Goal: Task Accomplishment & Management: Use online tool/utility

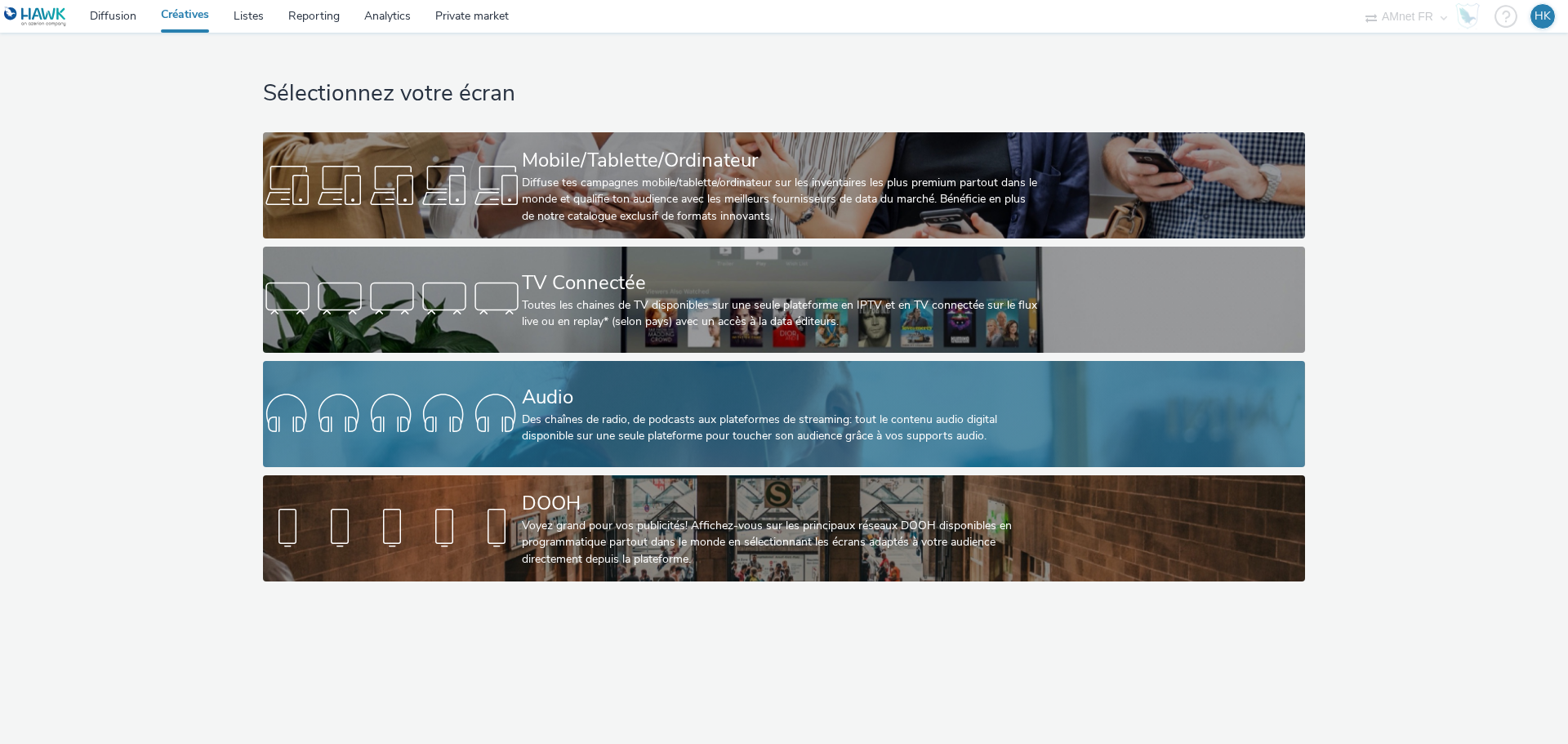
click at [603, 384] on div "Audio" at bounding box center [781, 397] width 518 height 29
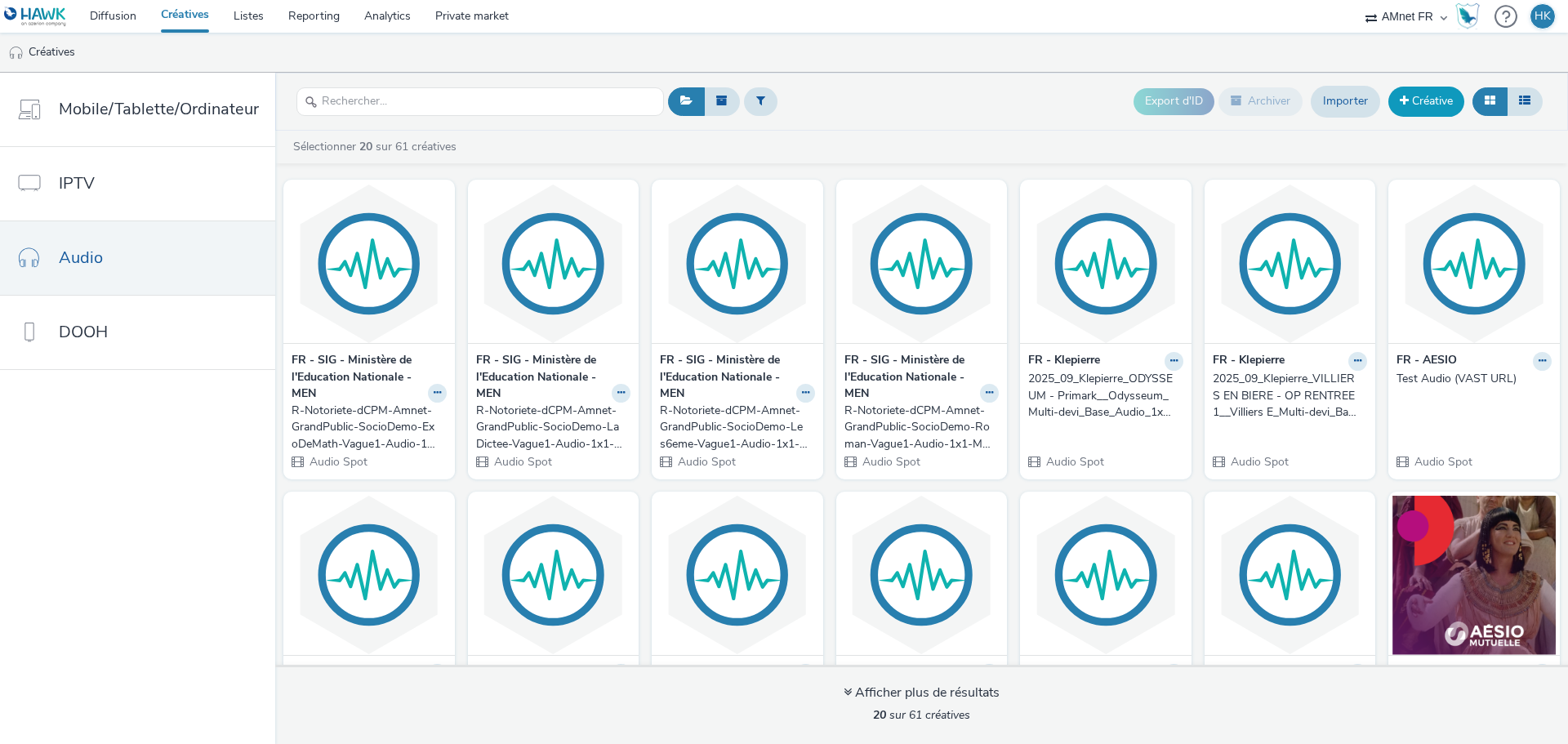
click at [1427, 92] on link "Créative" at bounding box center [1426, 101] width 76 height 30
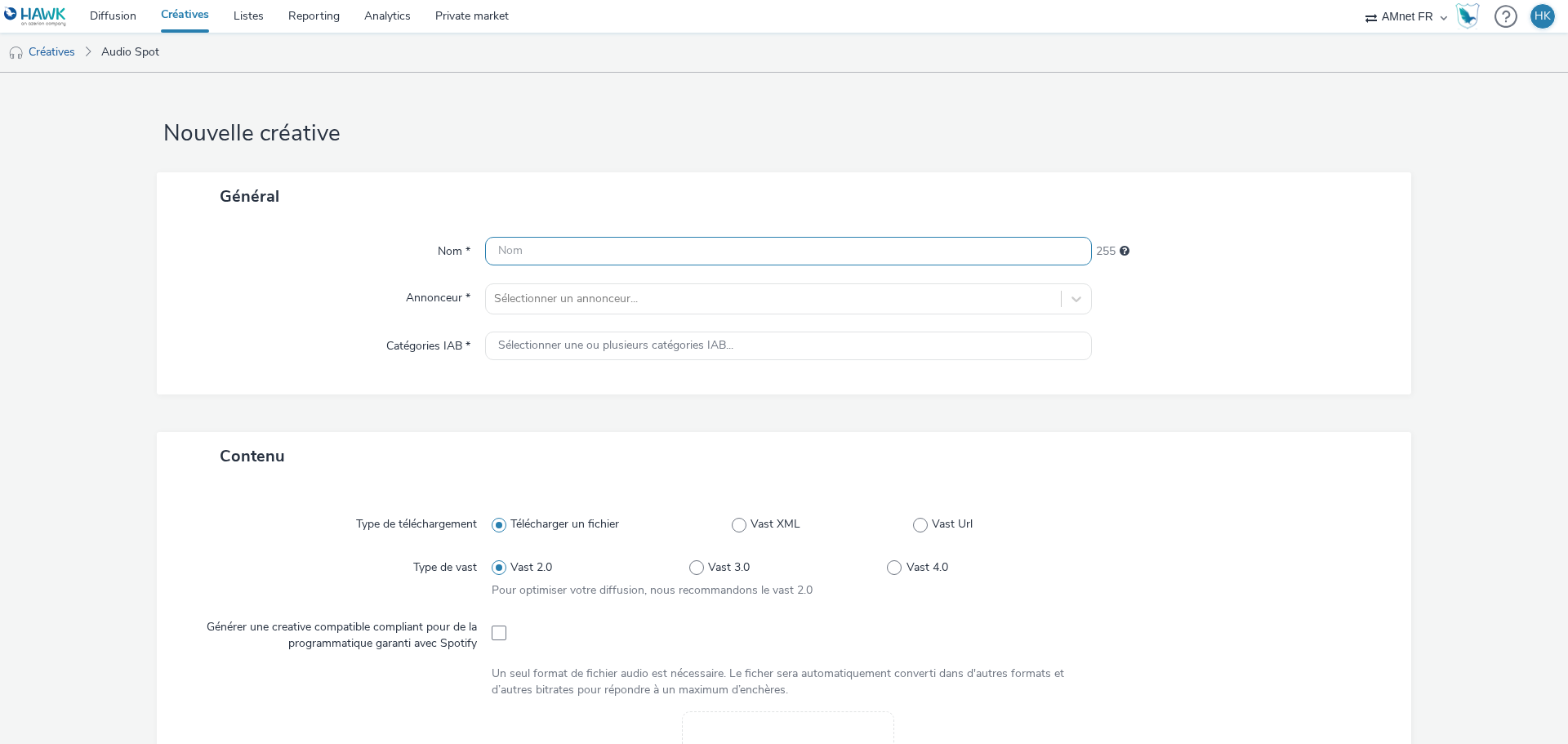
click at [739, 249] on input "text" at bounding box center [788, 251] width 607 height 29
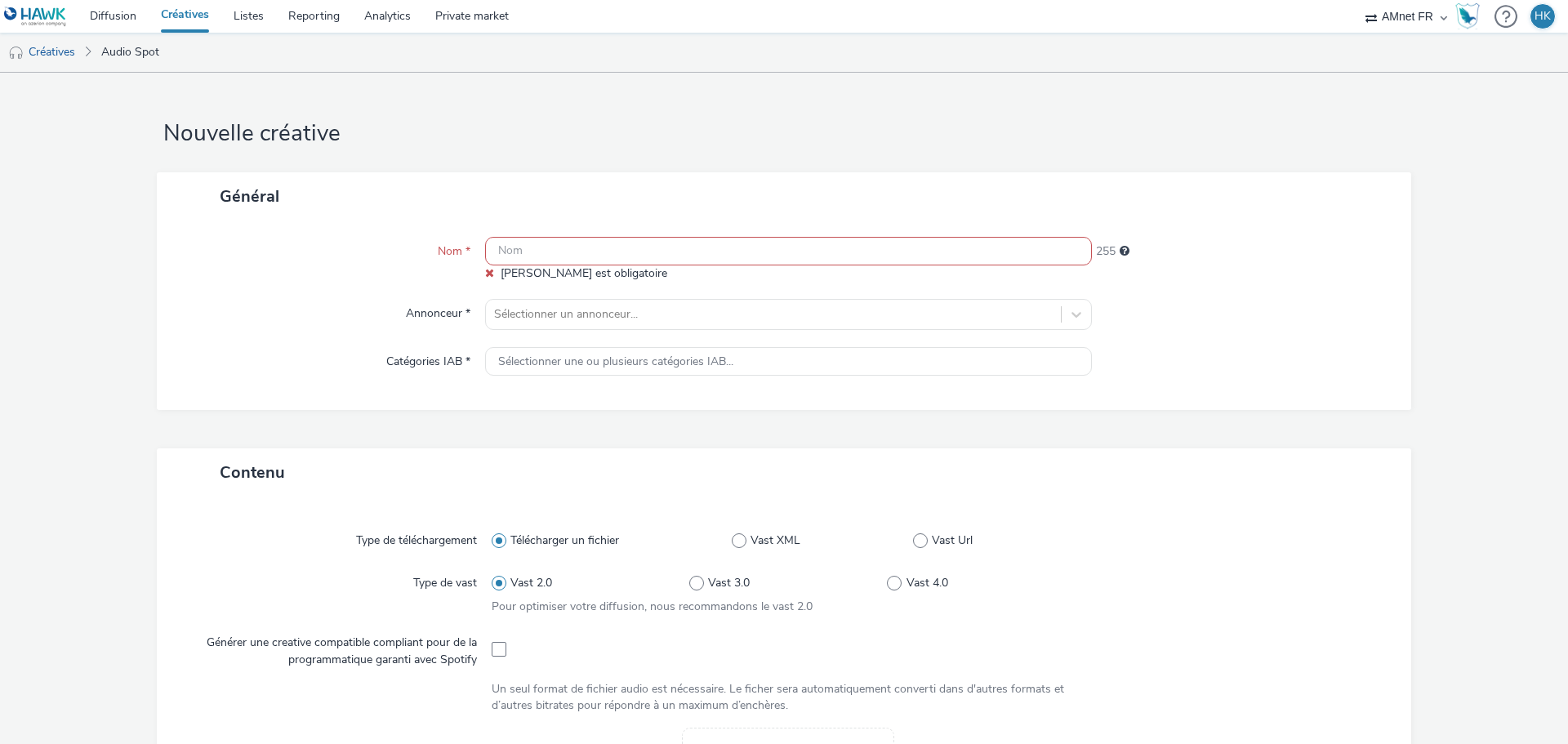
click at [593, 249] on input "text" at bounding box center [788, 251] width 607 height 29
paste input "2025_09_Klepierre_ODYSSEUM - Primark__Odysseum_Multi-devi_Base_Audio_1x1_1 - $N…"
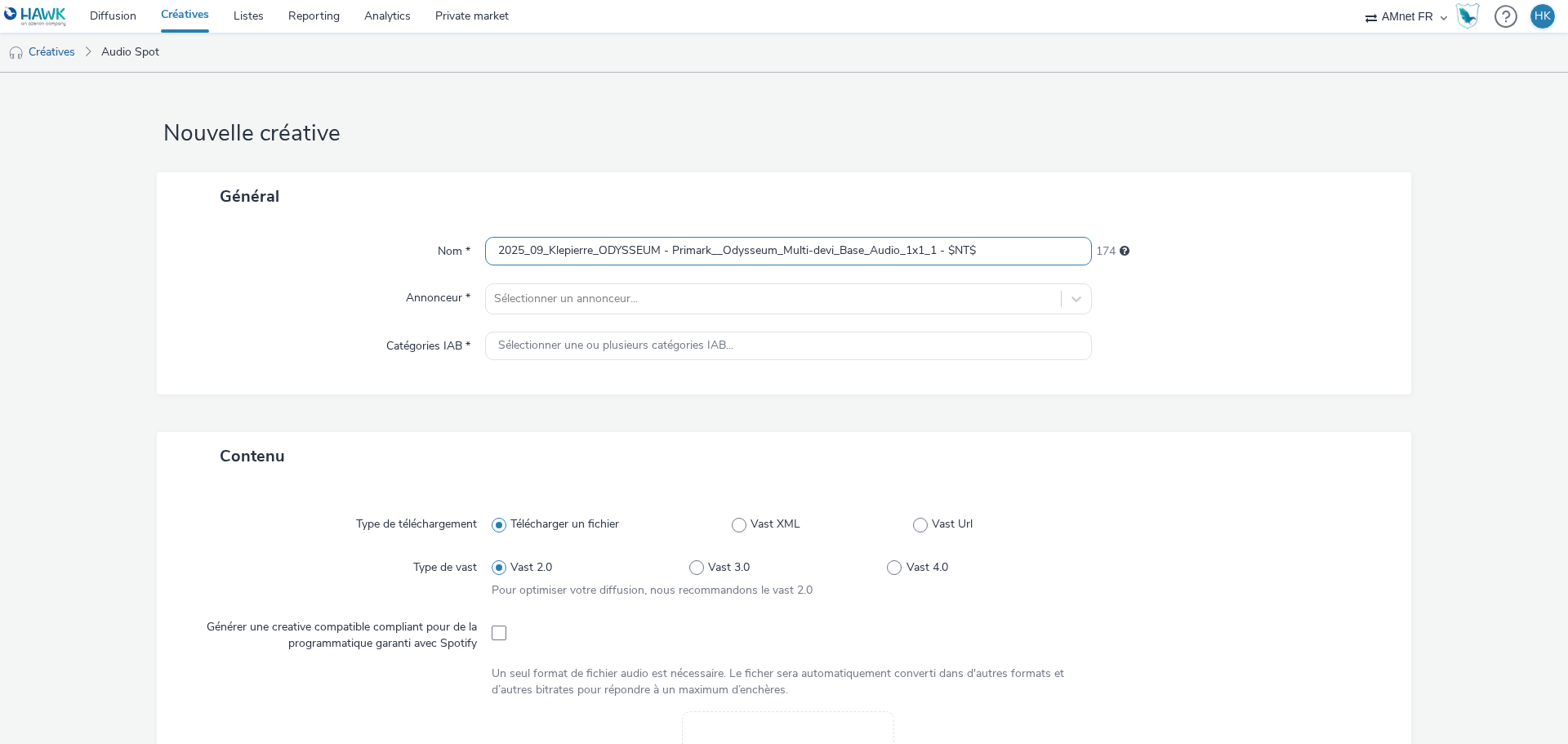
click at [539, 252] on input "2025_09_Klepierre_ODYSSEUM - Primark__Odysseum_Multi-devi_Base_Audio_1x1_1 - $N…" at bounding box center [788, 251] width 607 height 29
drag, startPoint x: 708, startPoint y: 251, endPoint x: 670, endPoint y: 249, distance: 38.1
click at [670, 249] on input "2025_10_Klepierre_ODYSSEUM - Primark__Odysseum_Multi-devi_Base_Audio_1x1_1 - $N…" at bounding box center [788, 251] width 607 height 29
type input "2025_10_Klepierre_ODYSSEUM - [GEOGRAPHIC_DATA] en fête__Odysseum_Multi-devi_Bas…"
click at [619, 291] on div at bounding box center [774, 299] width 559 height 20
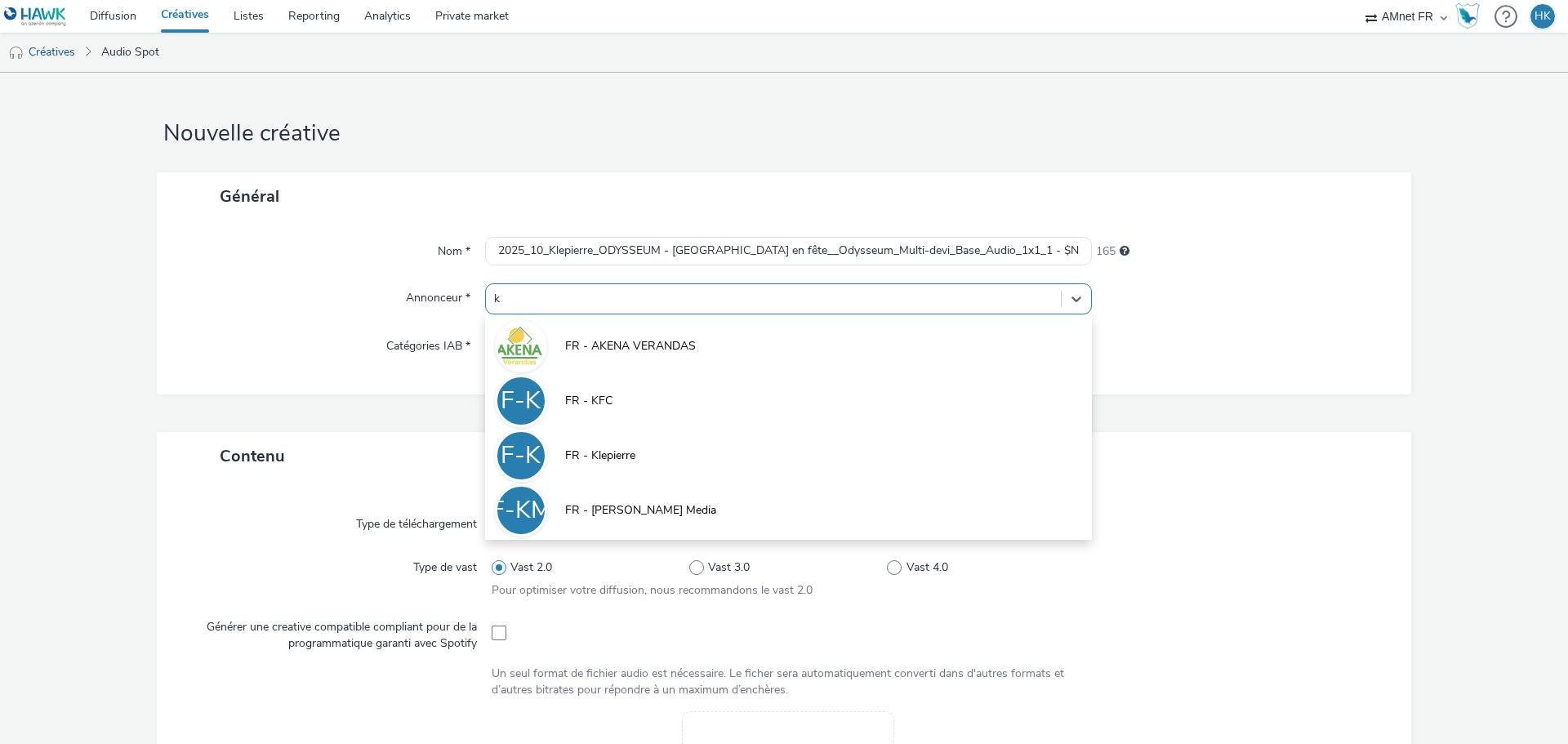
type input "kl"
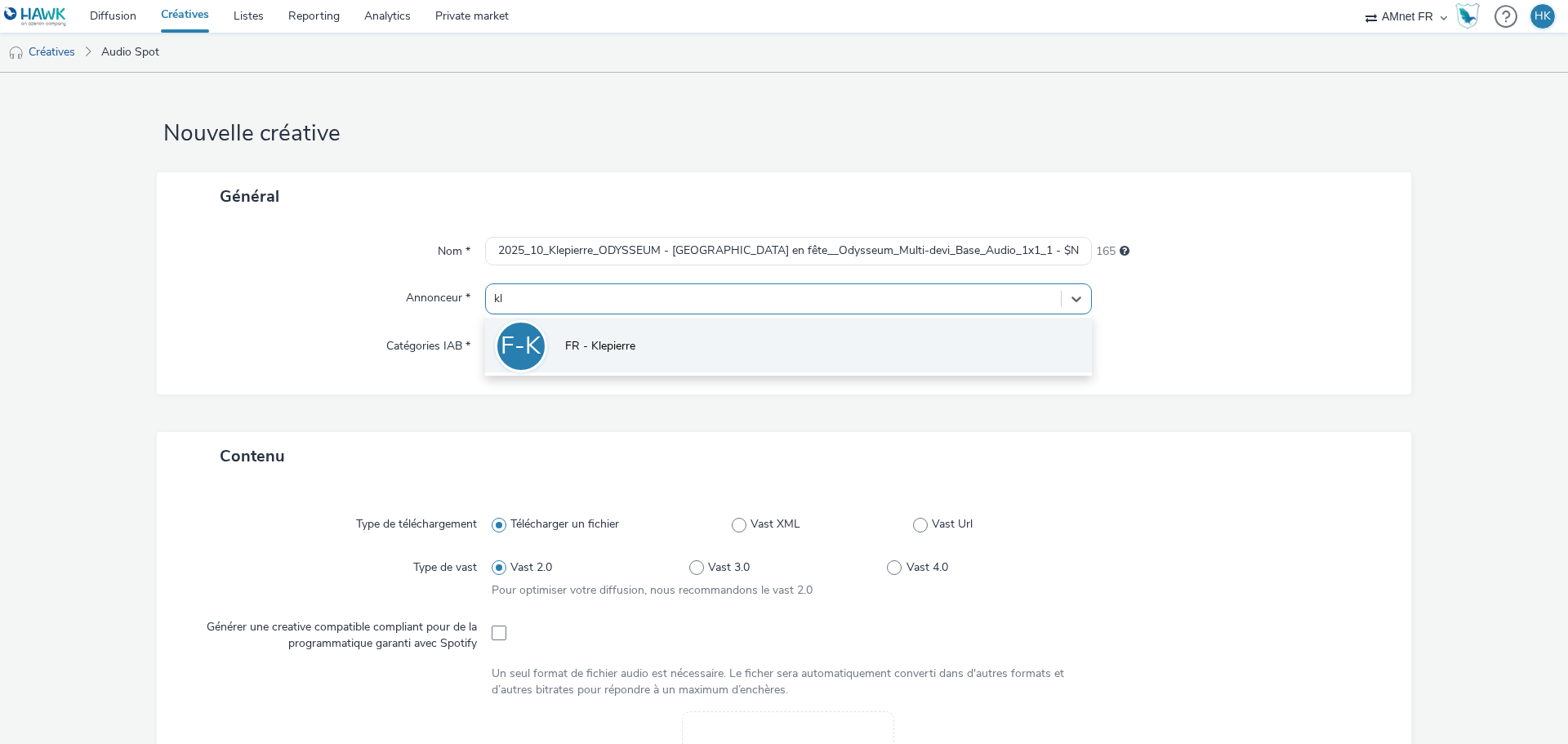
click at [610, 335] on li "F-K FR - [PERSON_NAME]" at bounding box center [788, 345] width 607 height 55
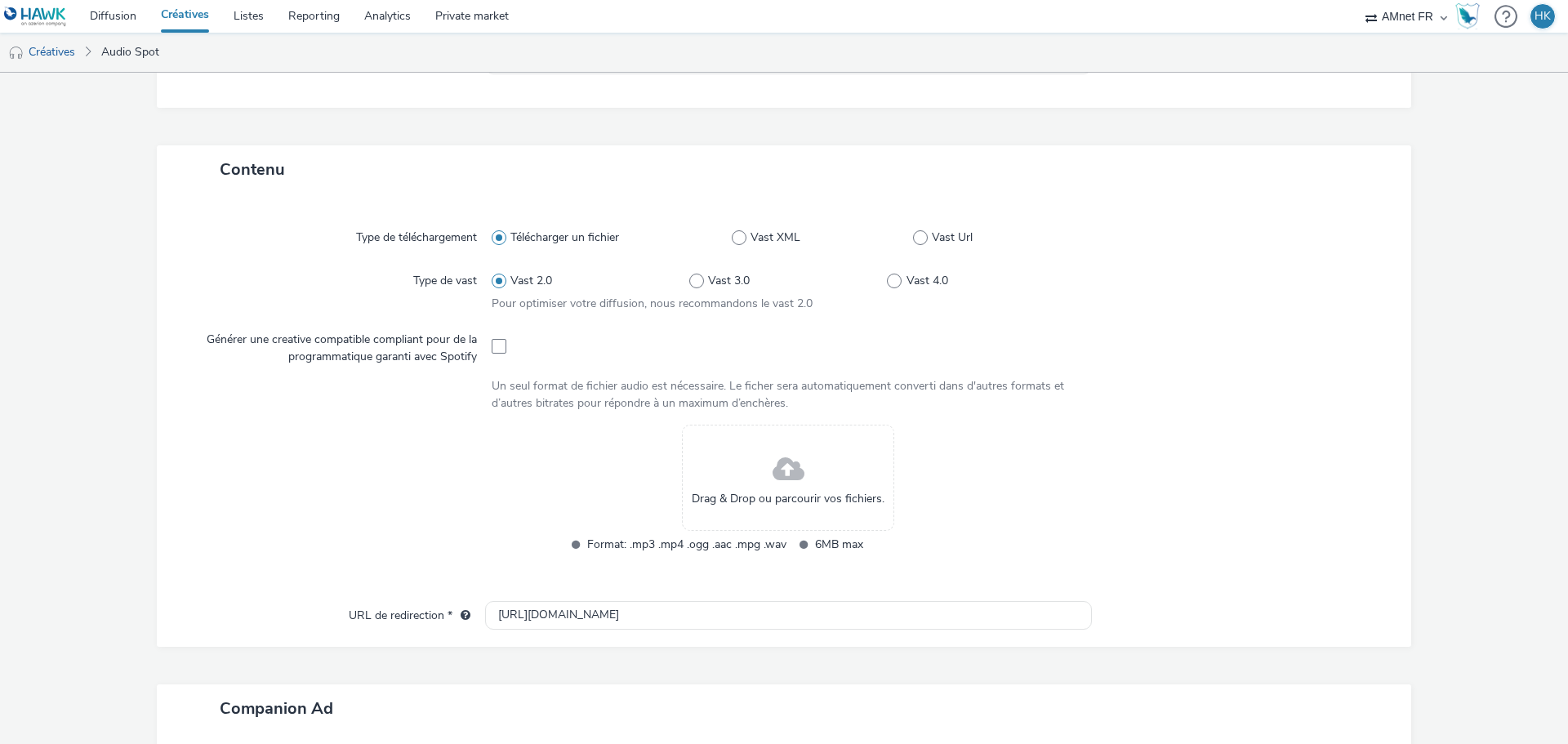
scroll to position [302, 0]
click at [790, 478] on span at bounding box center [788, 465] width 32 height 44
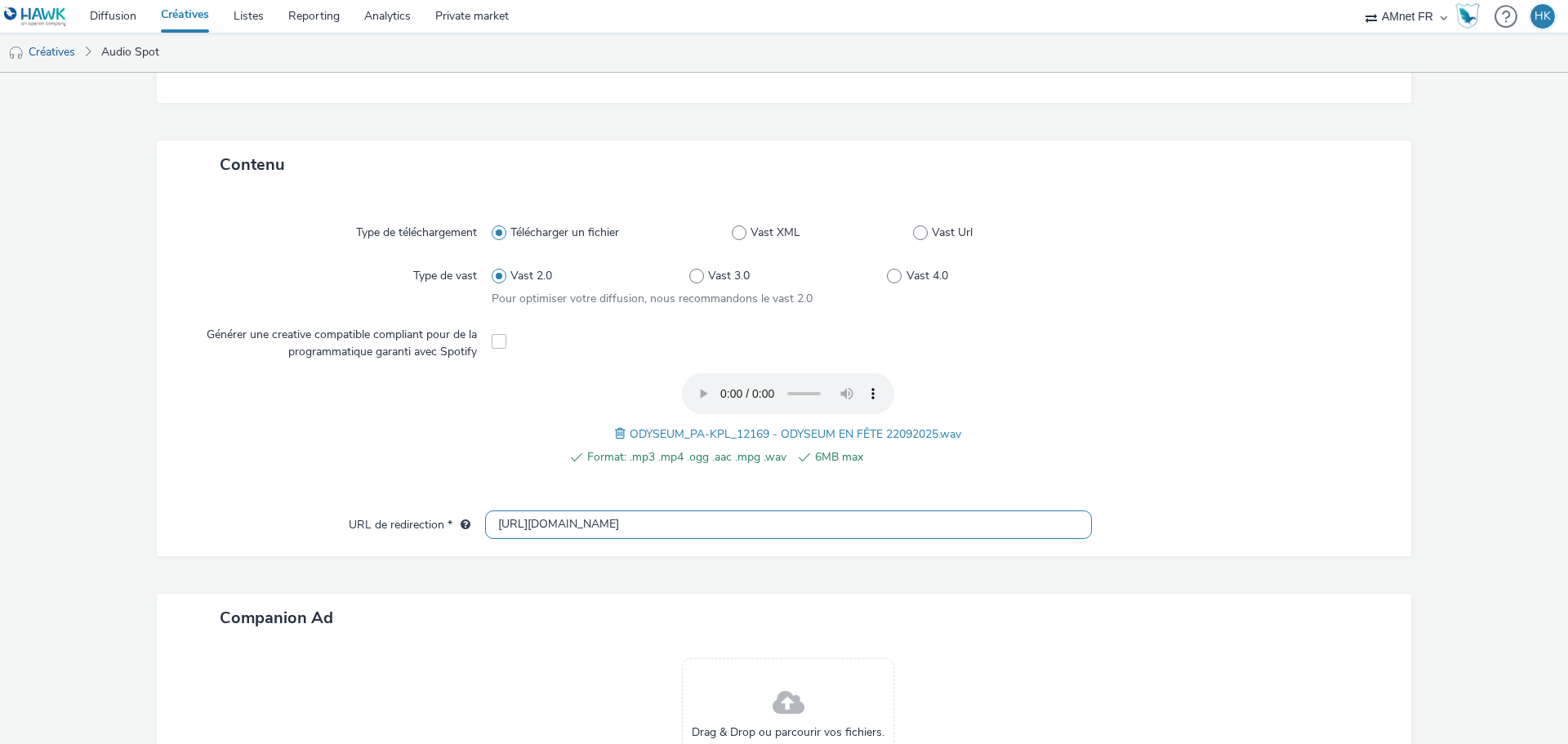
drag, startPoint x: 621, startPoint y: 527, endPoint x: 478, endPoint y: 510, distance: 144.0
click at [478, 510] on div "URL de redirection * [URL][DOMAIN_NAME]" at bounding box center [784, 525] width 1222 height 30
paste input "s://[DOMAIN_NAME][URL]"
type input "[URL][DOMAIN_NAME]"
click at [1538, 568] on form "Nouvelle créative Général Nom * 2025_10_Klepierre_ODYSSEUM - Odysseum en fête__…" at bounding box center [784, 347] width 1568 height 1154
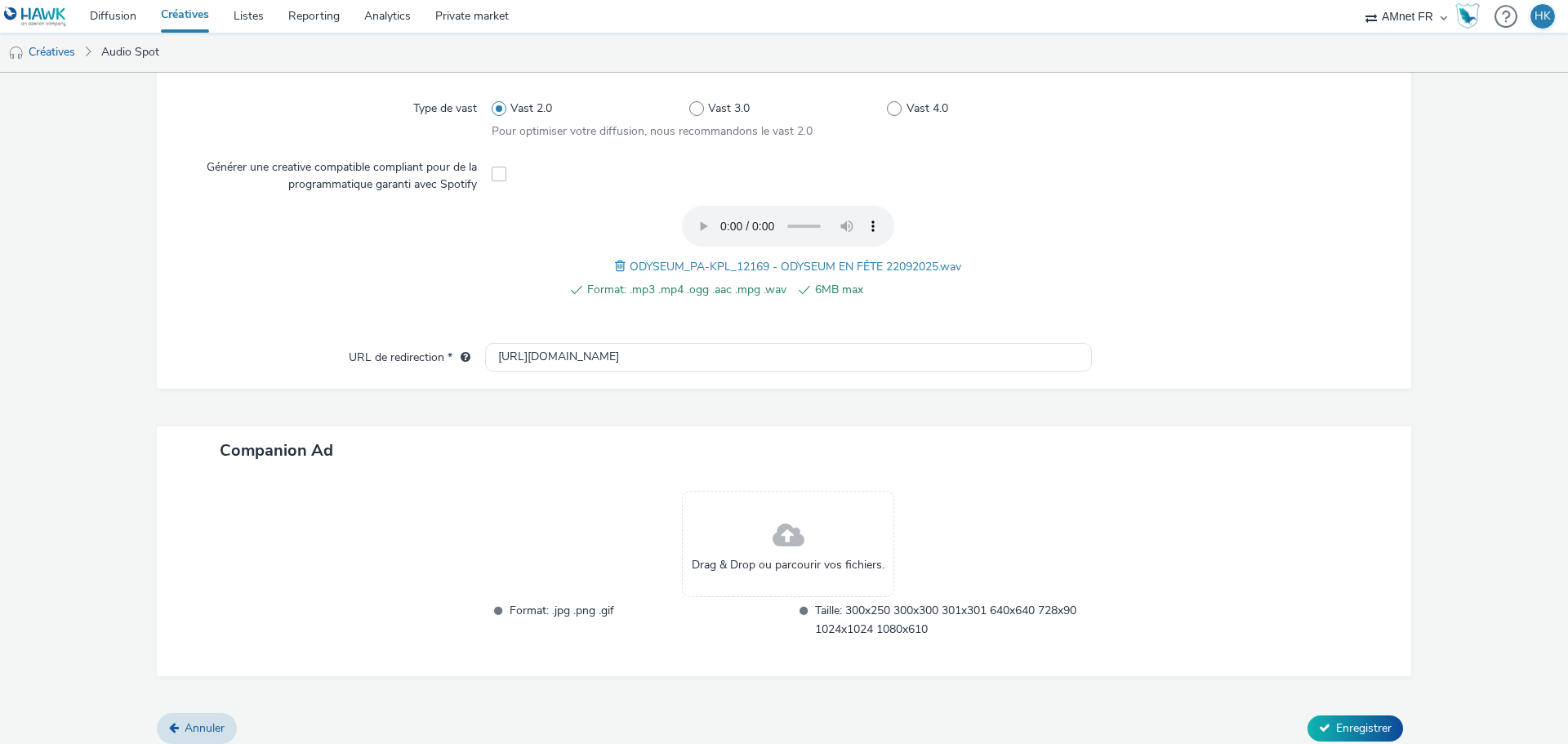
scroll to position [481, 0]
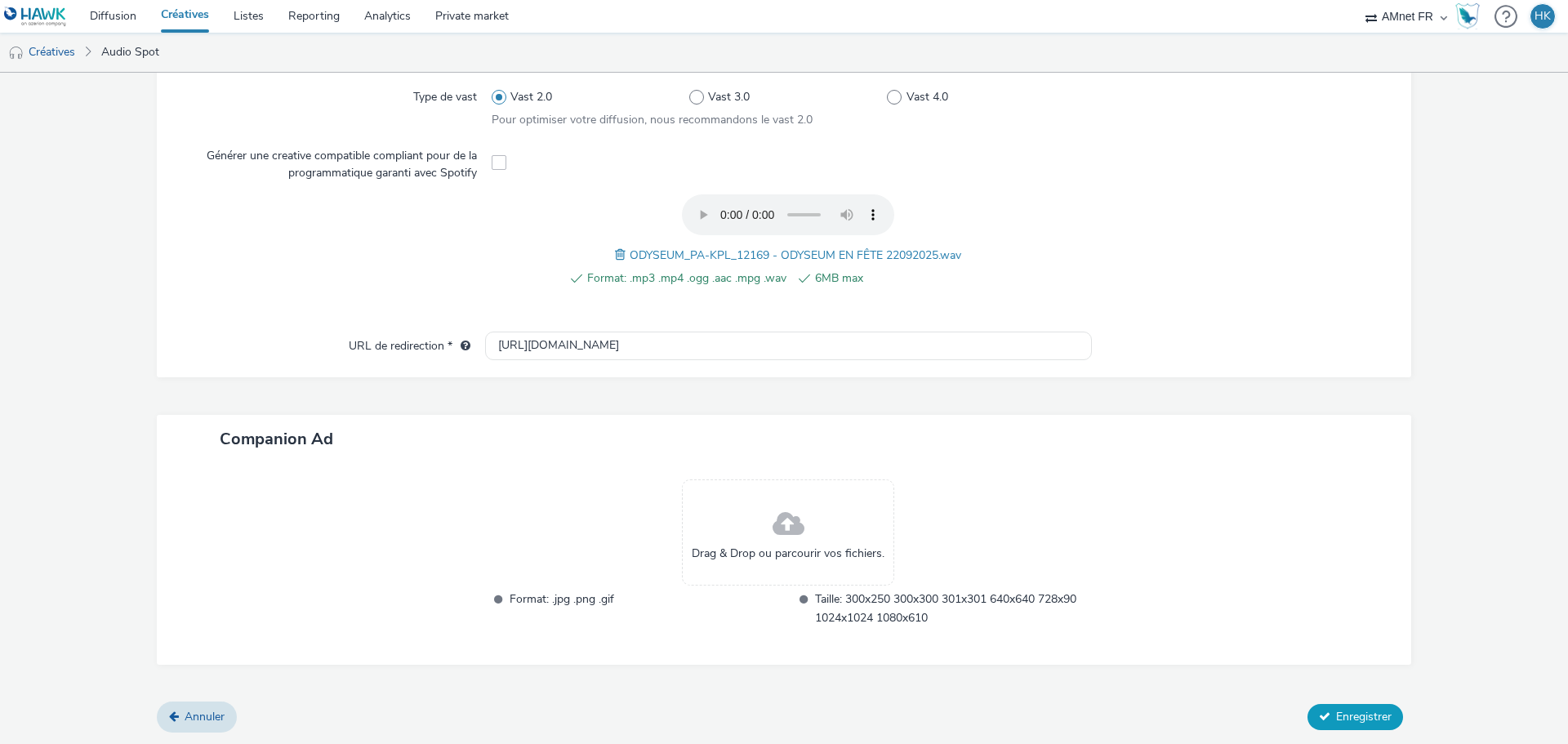
click at [1363, 718] on span "Enregistrer" at bounding box center [1364, 717] width 56 height 16
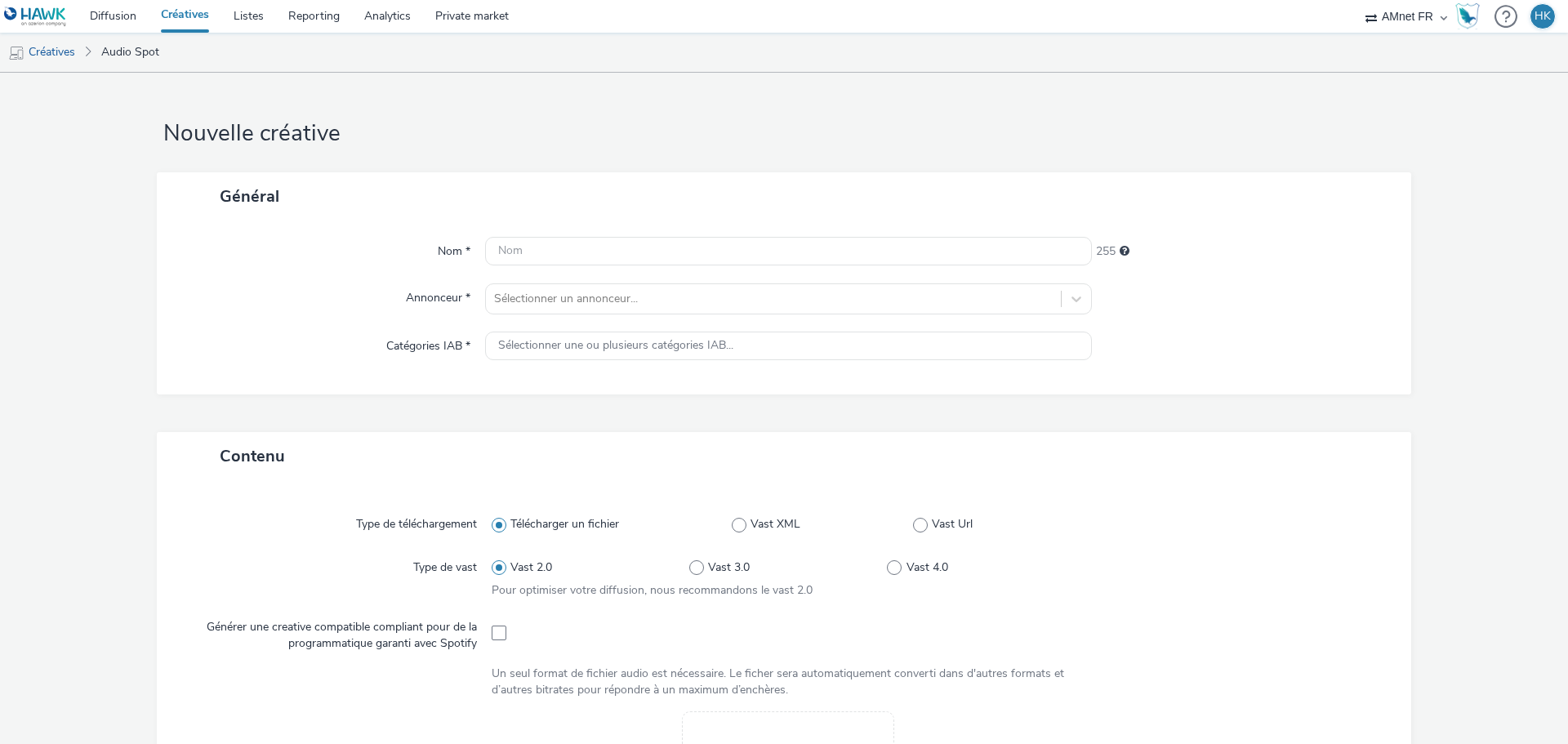
click at [199, 11] on link "Créatives" at bounding box center [184, 16] width 73 height 33
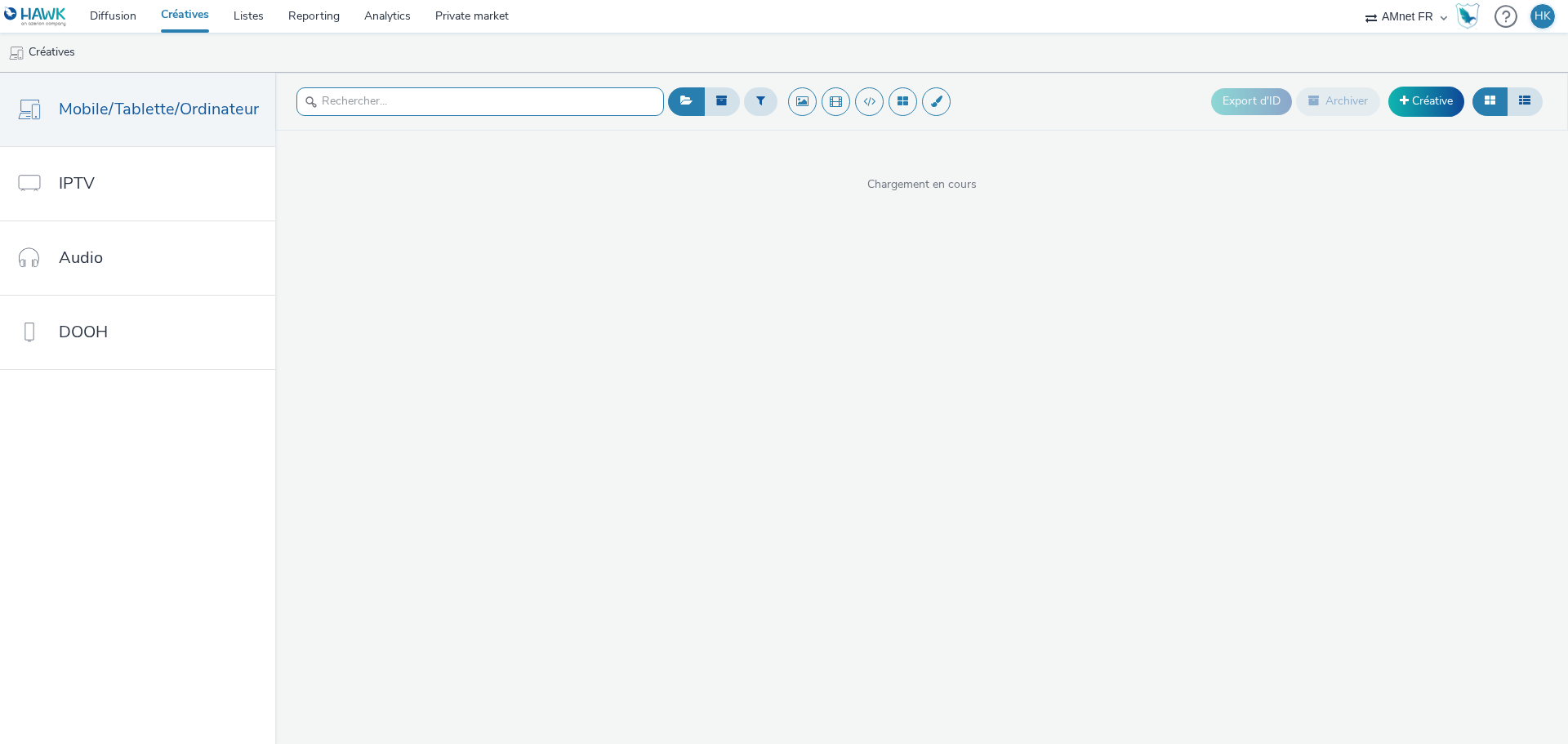
click at [553, 99] on input "text" at bounding box center [480, 101] width 368 height 29
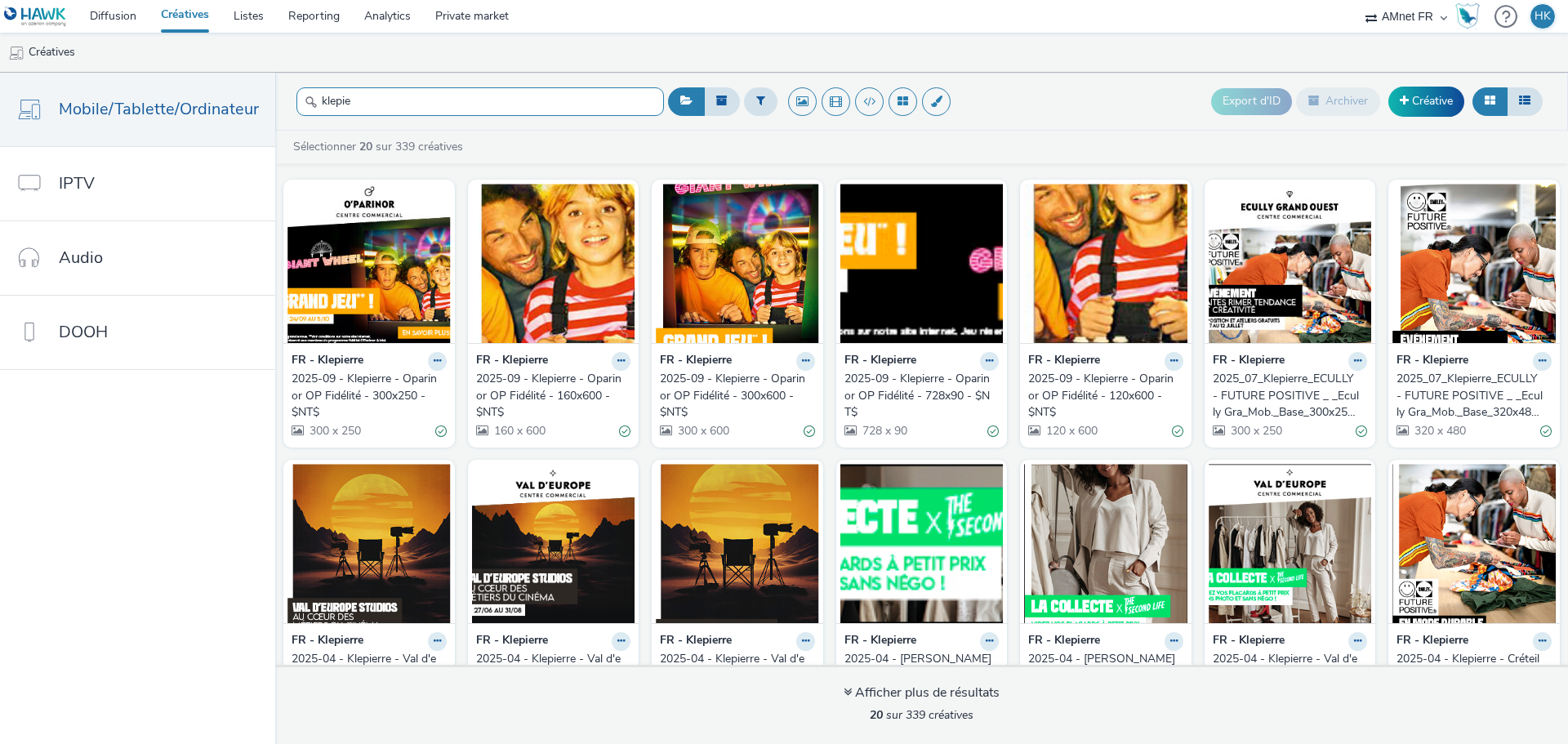
scroll to position [48, 0]
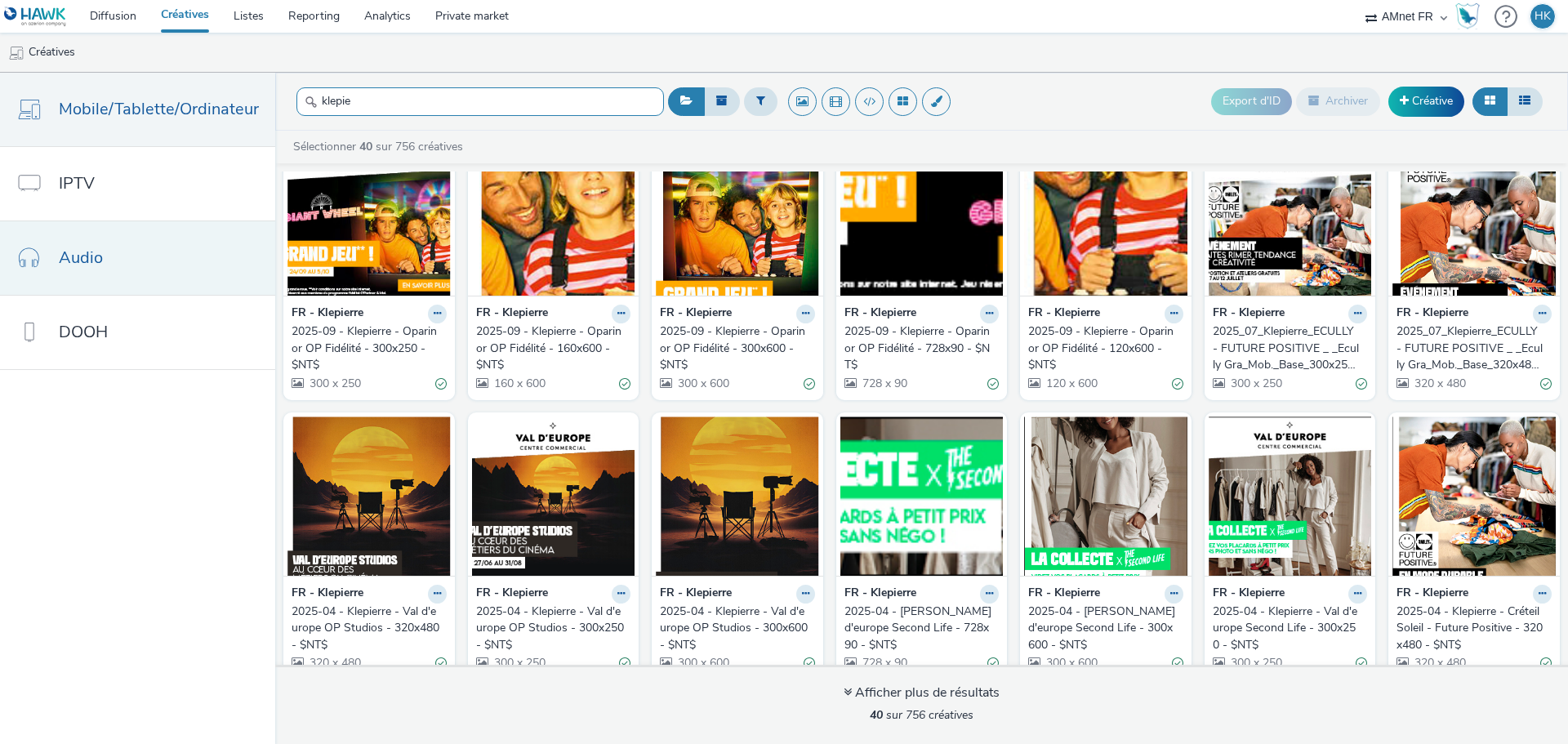
type input "klepie"
click at [130, 271] on link "Audio" at bounding box center [137, 259] width 275 height 74
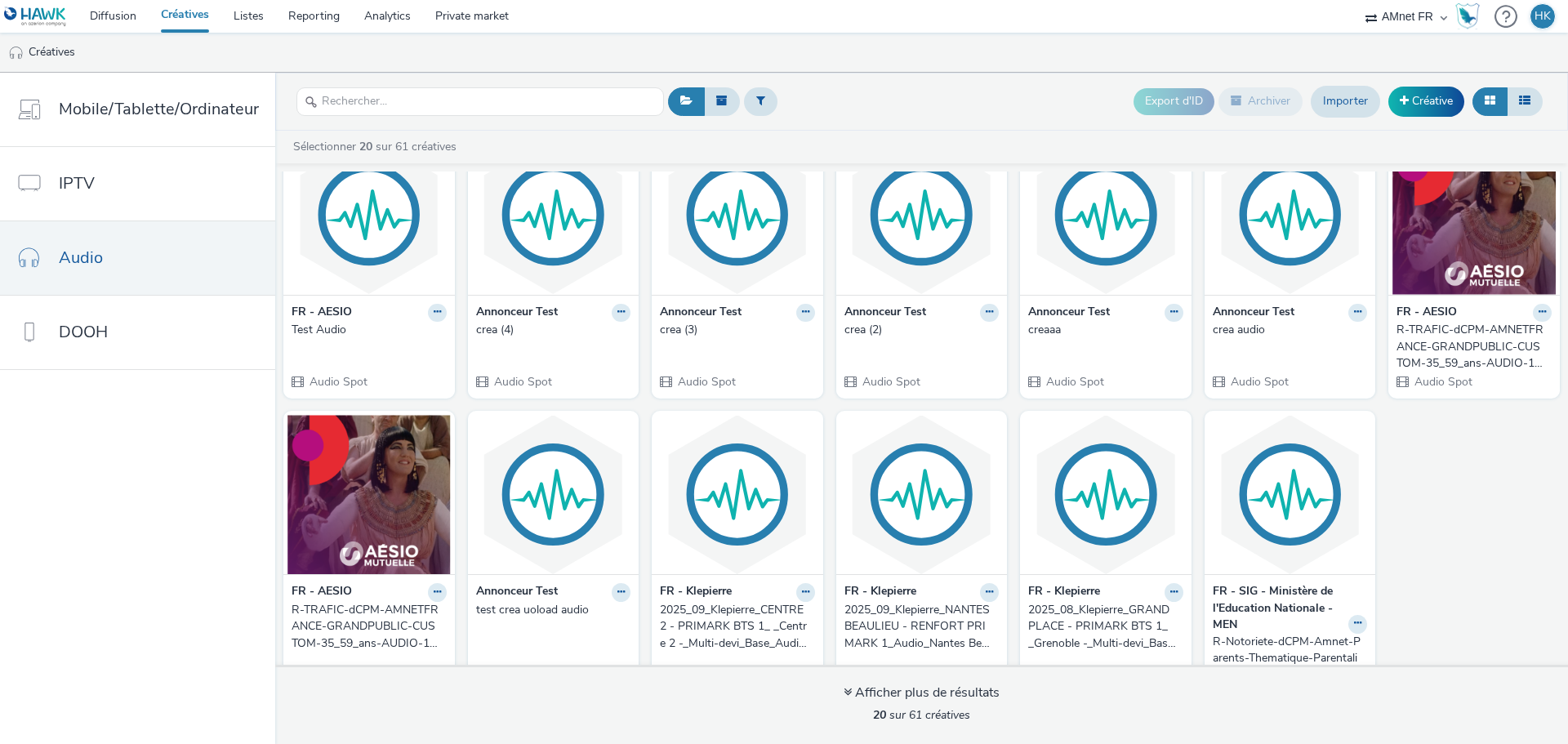
scroll to position [413, 0]
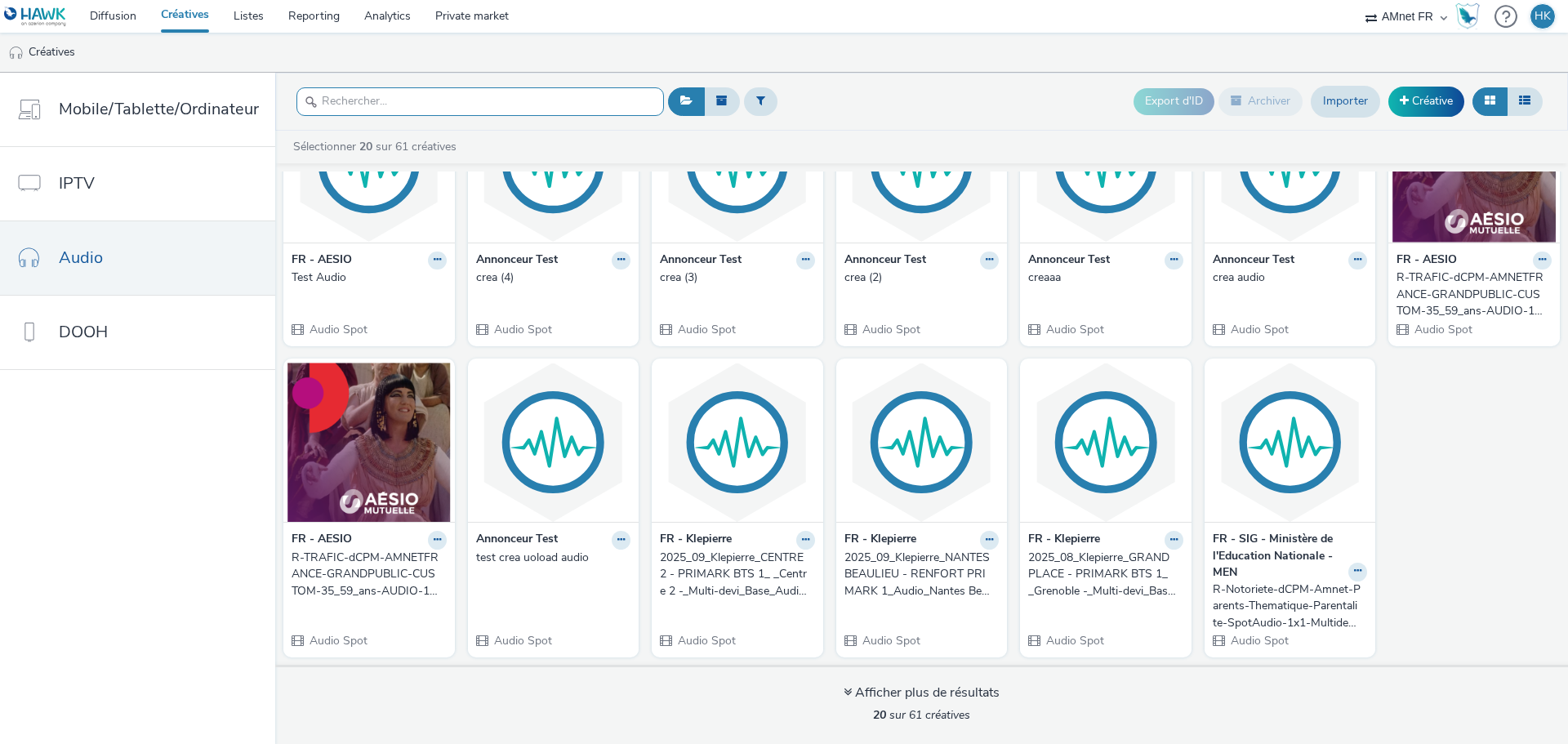
click at [551, 98] on input "text" at bounding box center [480, 101] width 368 height 29
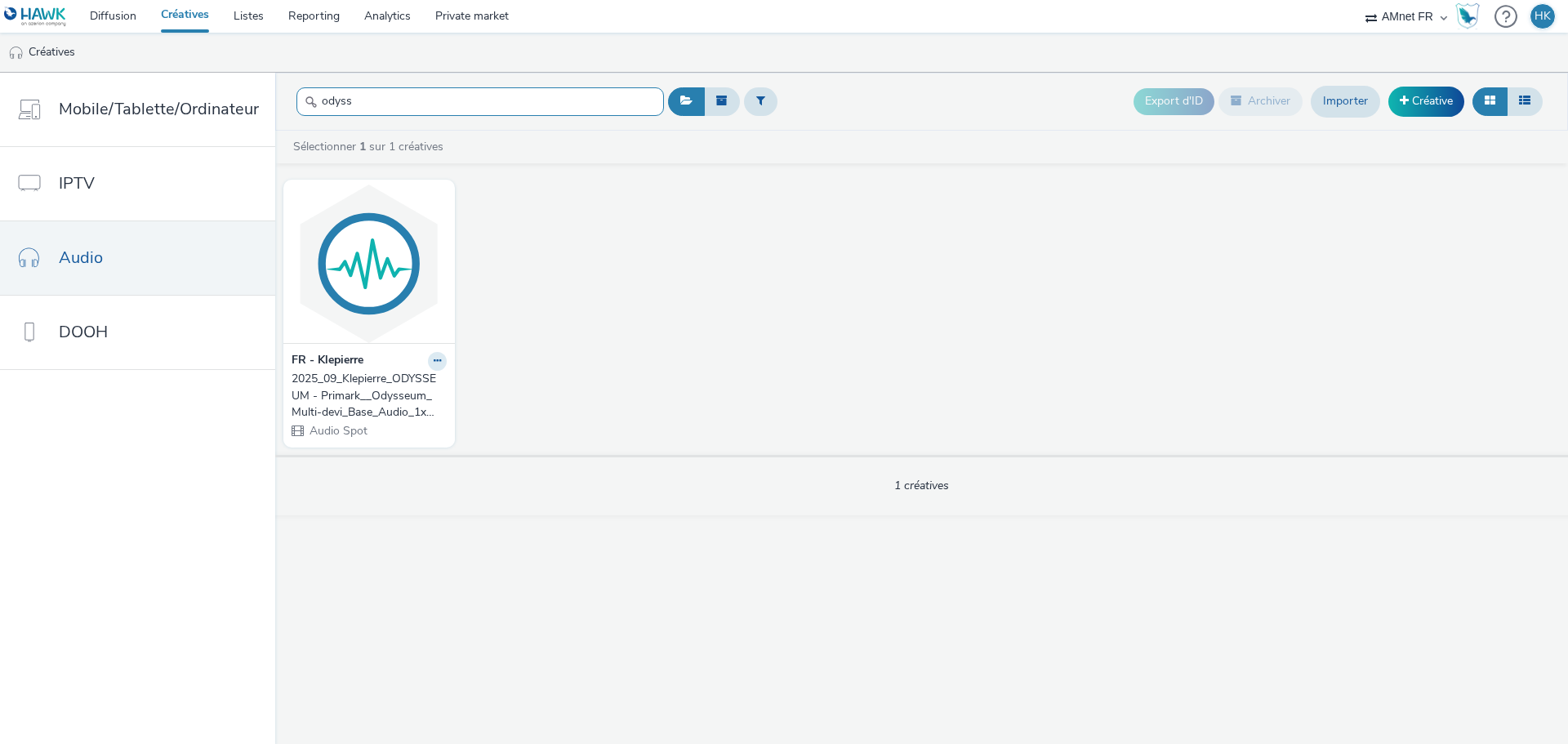
type input "odyss"
click at [371, 382] on div "2025_09_Klepierre_ODYSSEUM - Primark__Odysseum_Multi-devi_Base_Audio_1x1_1 - $N…" at bounding box center [365, 396] width 148 height 50
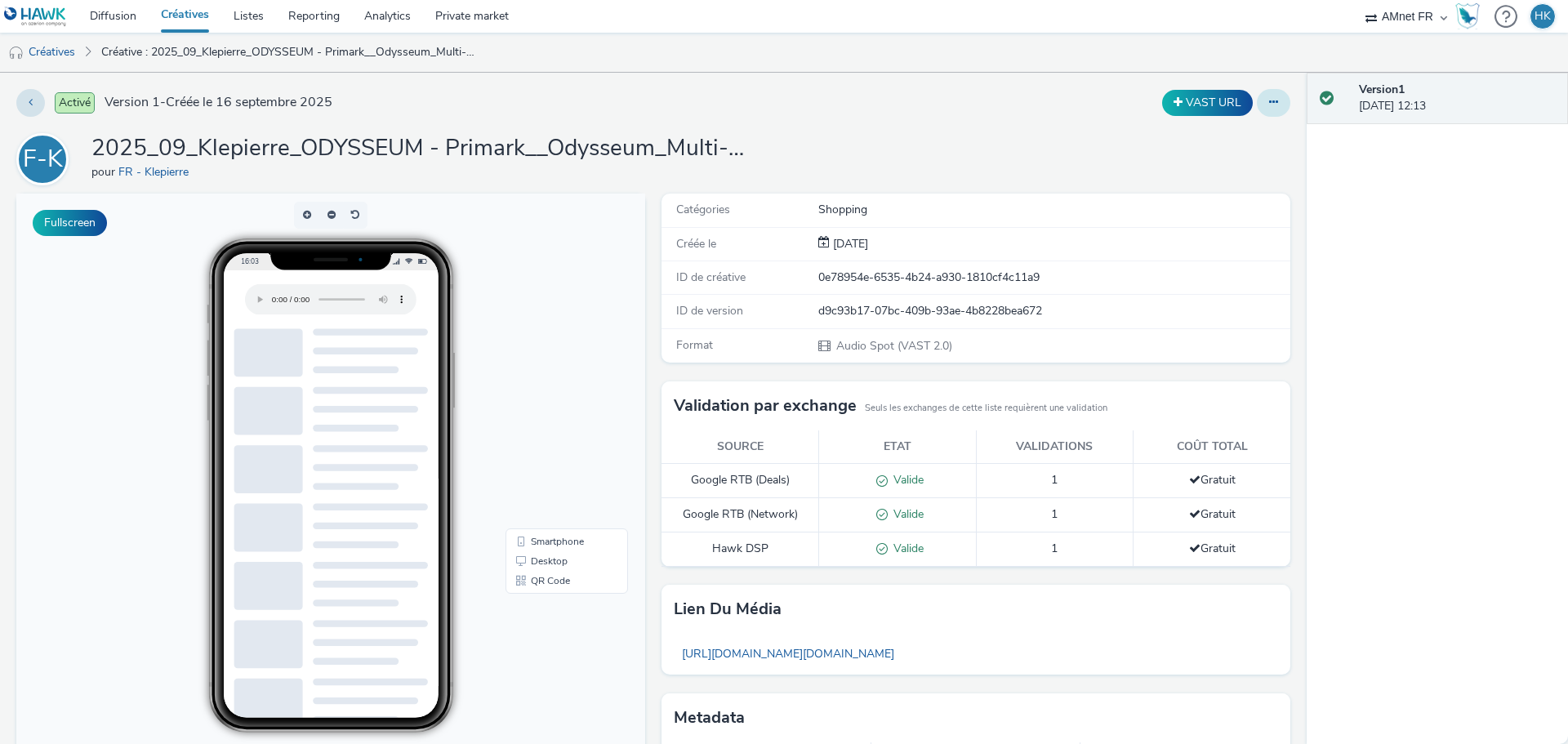
click at [1269, 101] on icon at bounding box center [1273, 101] width 9 height 11
click at [1223, 142] on link "Modifier" at bounding box center [1229, 135] width 122 height 33
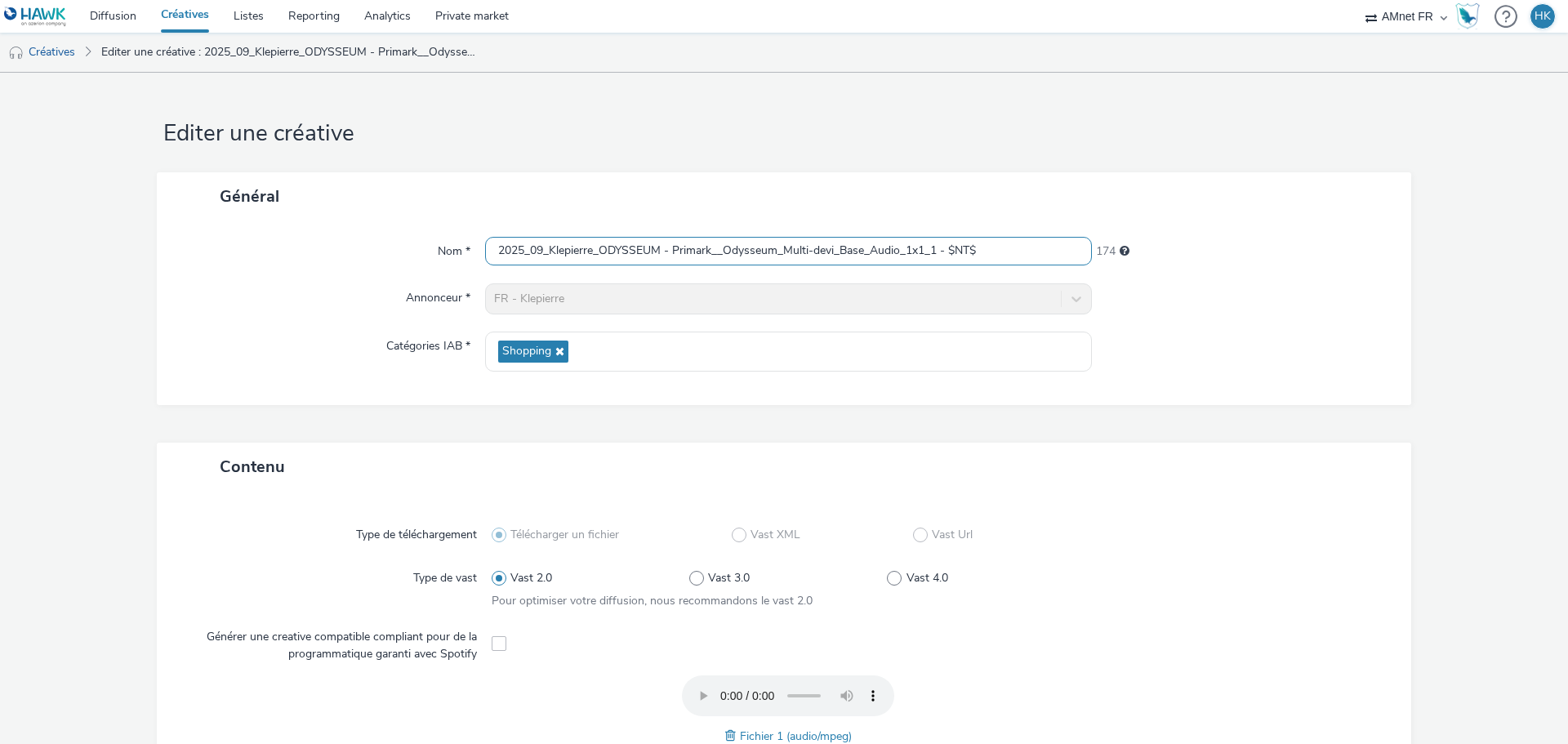
drag, startPoint x: 494, startPoint y: 250, endPoint x: 1094, endPoint y: 289, distance: 601.3
click at [1094, 289] on div "Nom * 2025_09_Klepierre_ODYSSEUM - Primark__Odysseum_Multi-devi_Base_Audio_1x1_…" at bounding box center [784, 313] width 1255 height 185
